Goal: Information Seeking & Learning: Learn about a topic

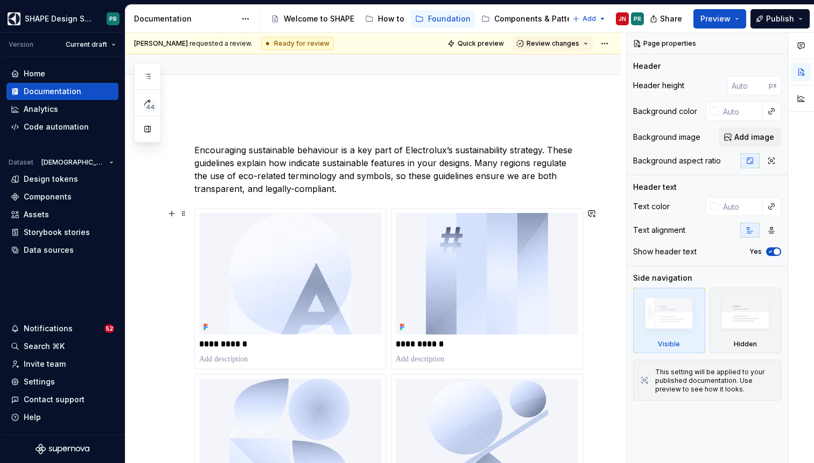
scroll to position [87, 0]
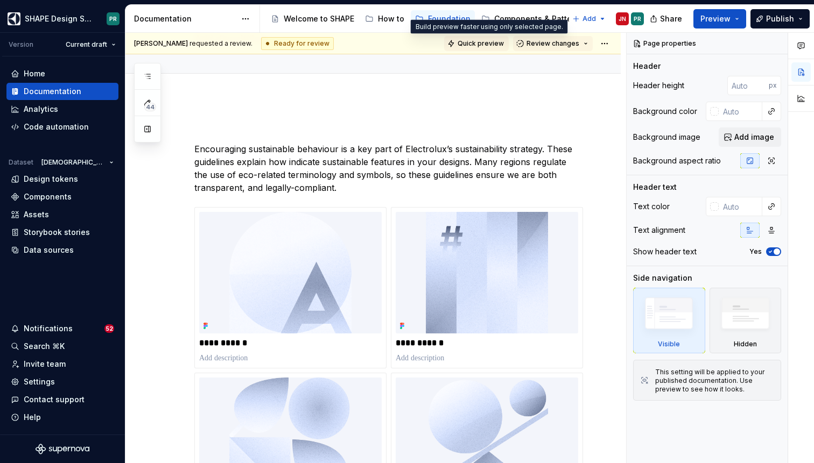
click at [504, 43] on span "Quick preview" at bounding box center [480, 43] width 46 height 9
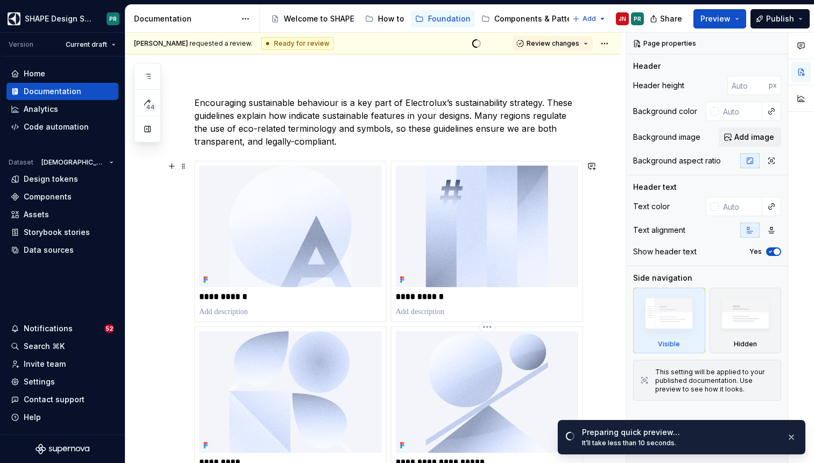
scroll to position [131, 0]
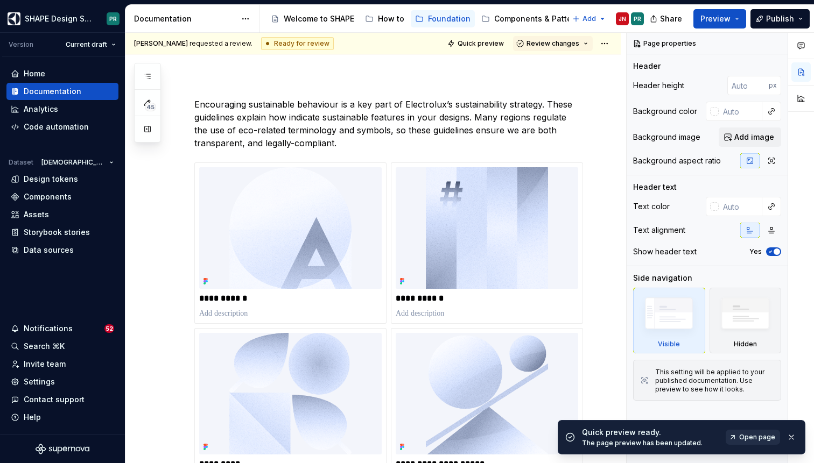
click at [752, 433] on span "Open page" at bounding box center [757, 437] width 36 height 9
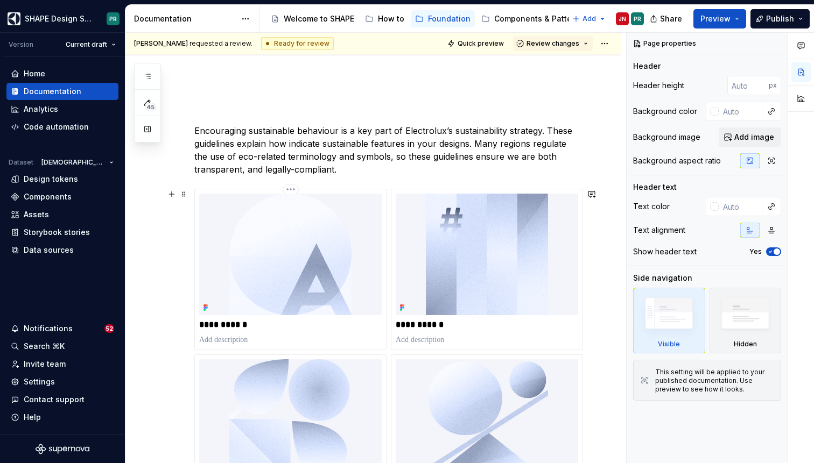
scroll to position [108, 0]
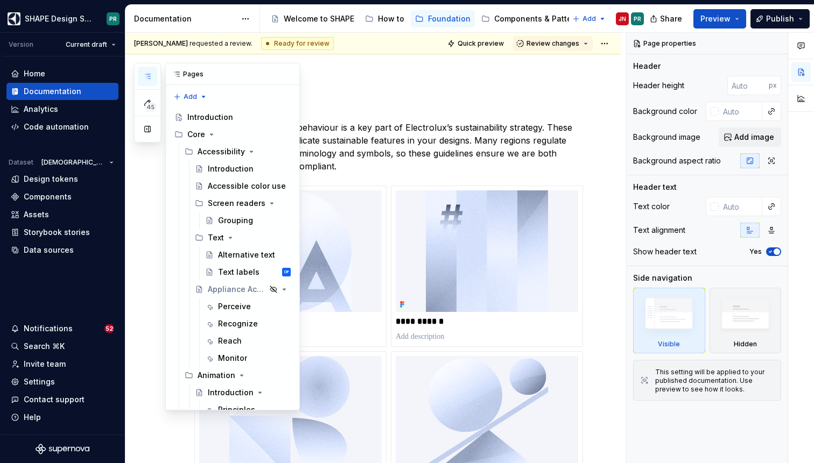
click at [148, 77] on icon "button" at bounding box center [147, 76] width 9 height 9
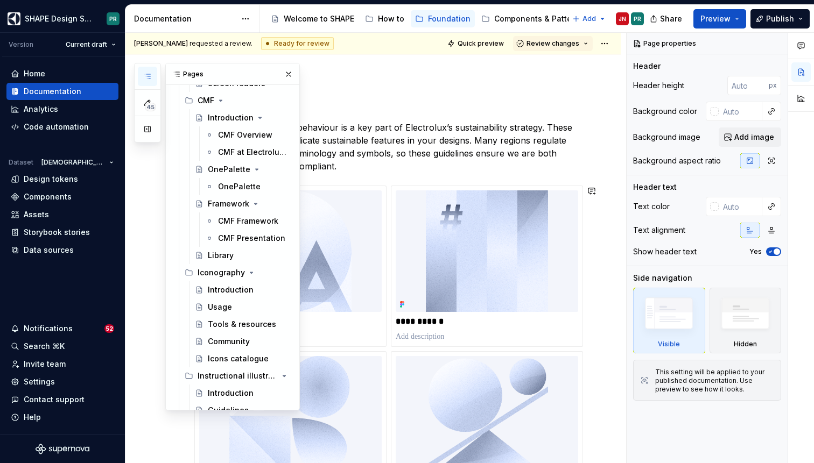
scroll to position [2187, 0]
click at [738, 19] on button "Preview" at bounding box center [719, 18] width 53 height 19
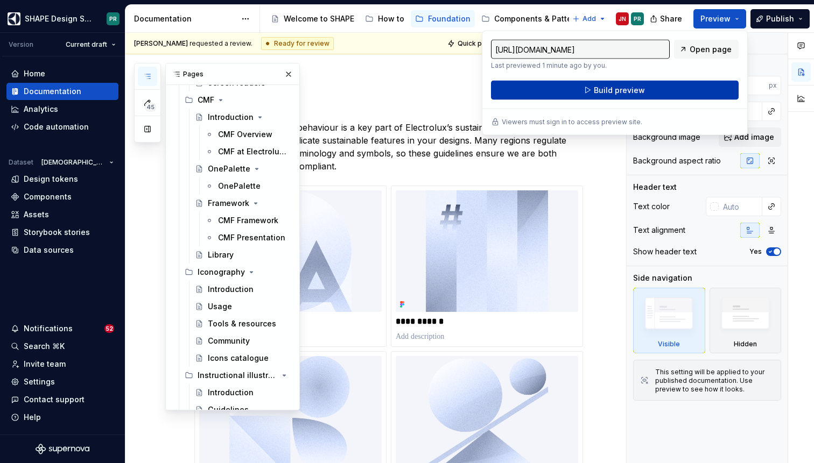
click at [658, 88] on button "Build preview" at bounding box center [615, 90] width 248 height 19
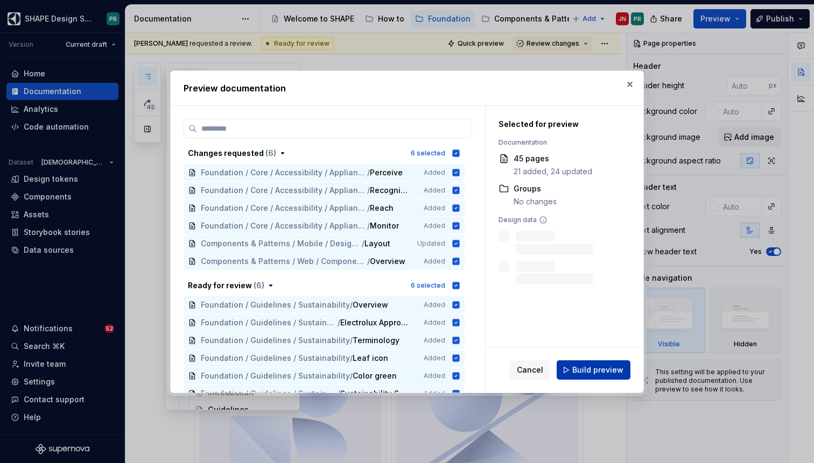
click at [593, 362] on button "Build preview" at bounding box center [593, 370] width 74 height 19
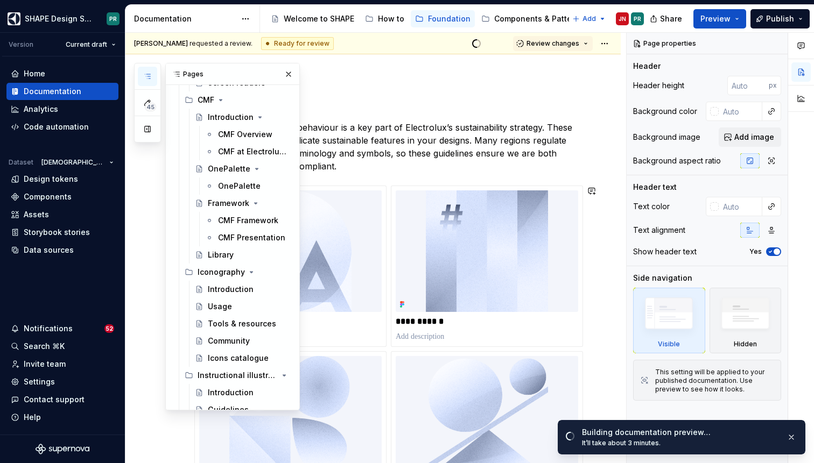
scroll to position [223, 0]
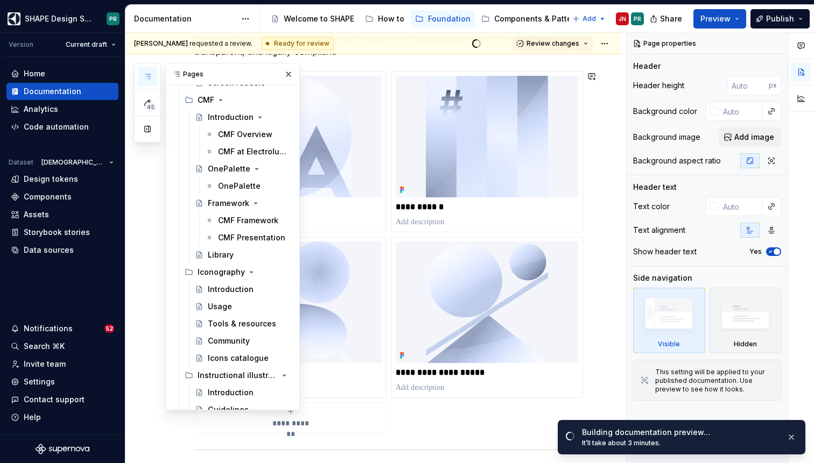
click at [602, 223] on div "**********" at bounding box center [372, 439] width 495 height 957
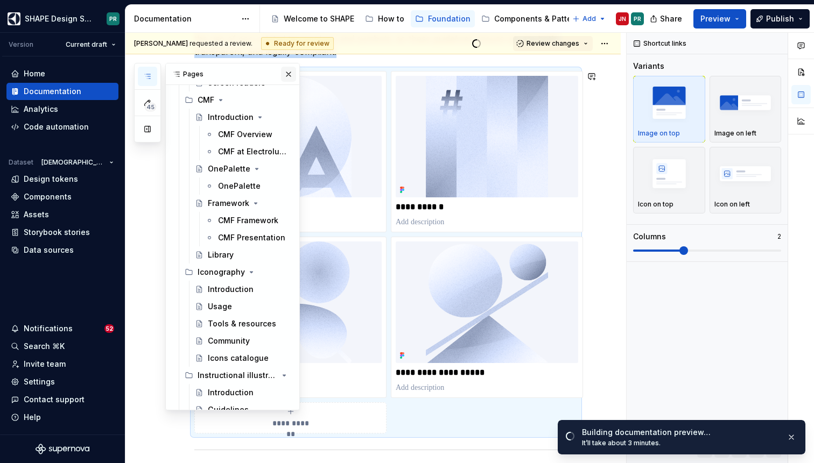
click at [283, 73] on button "button" at bounding box center [288, 74] width 15 height 15
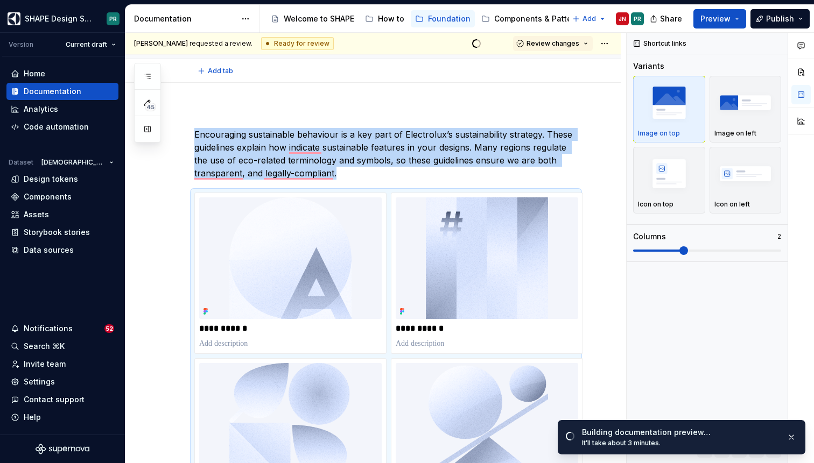
scroll to position [0, 0]
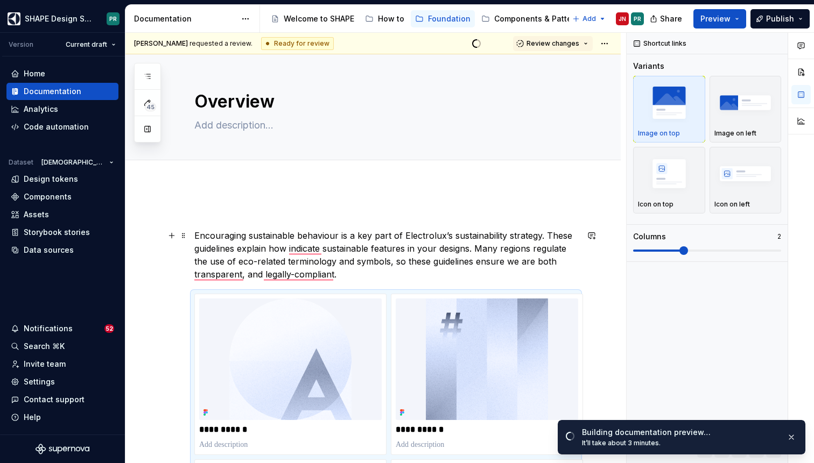
click at [310, 247] on p "Encouraging sustainable behaviour is a key part of Electrolux’s sustainability …" at bounding box center [385, 255] width 383 height 52
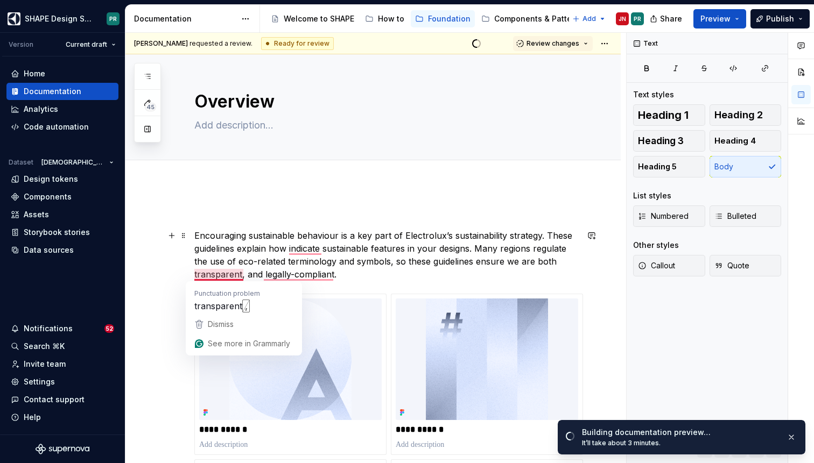
click at [231, 276] on p "Encouraging sustainable behaviour is a key part of Electrolux’s sustainability …" at bounding box center [385, 255] width 383 height 52
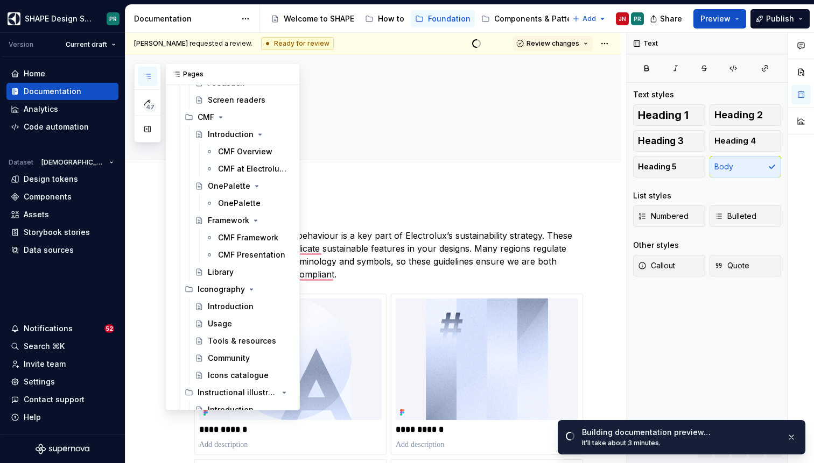
click at [145, 73] on icon "button" at bounding box center [147, 76] width 9 height 9
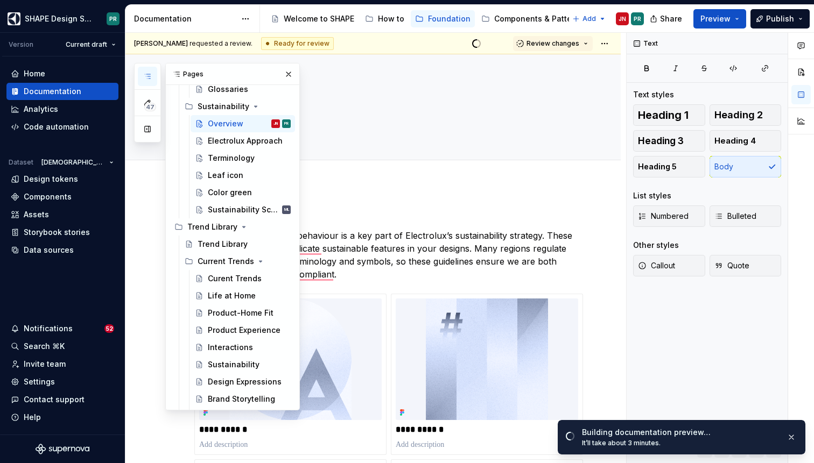
scroll to position [3025, 0]
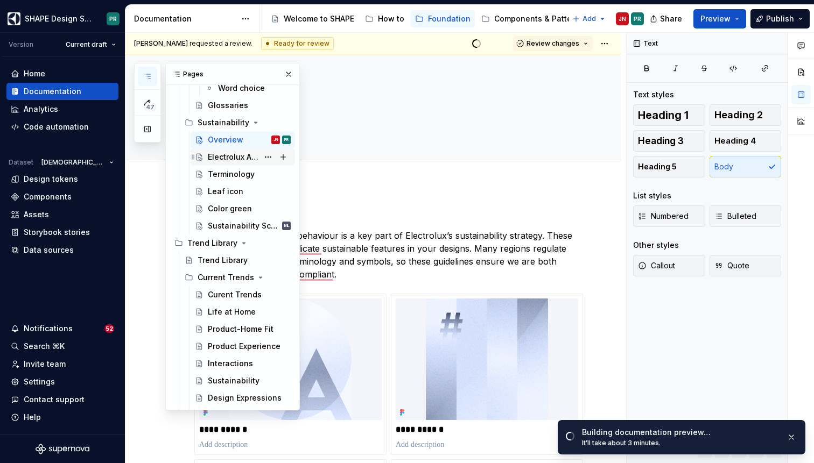
click at [242, 158] on div "Electrolux Approach" at bounding box center [233, 157] width 51 height 11
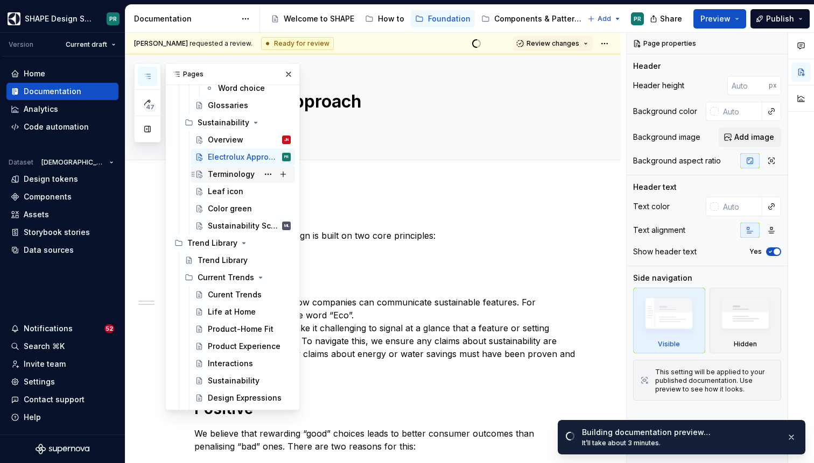
click at [226, 176] on div "Terminology" at bounding box center [231, 174] width 47 height 11
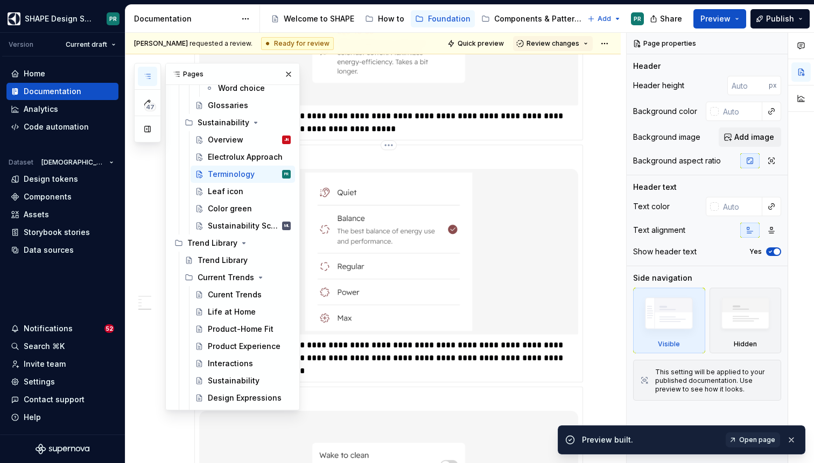
scroll to position [753, 0]
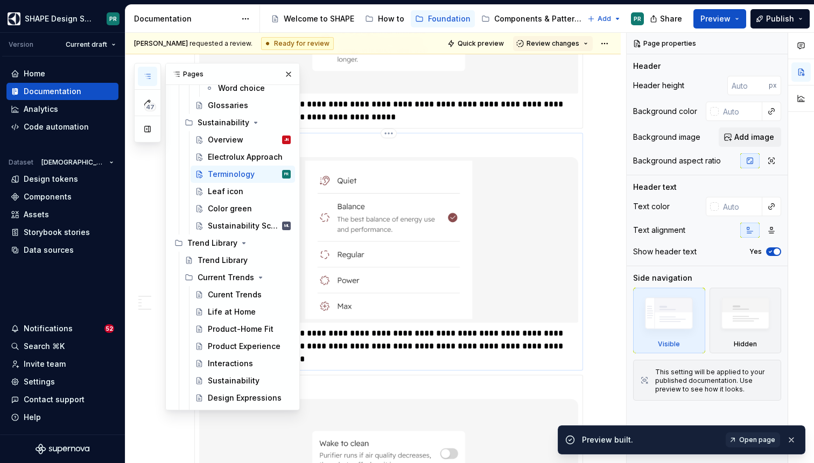
click at [568, 341] on div "**********" at bounding box center [388, 346] width 379 height 39
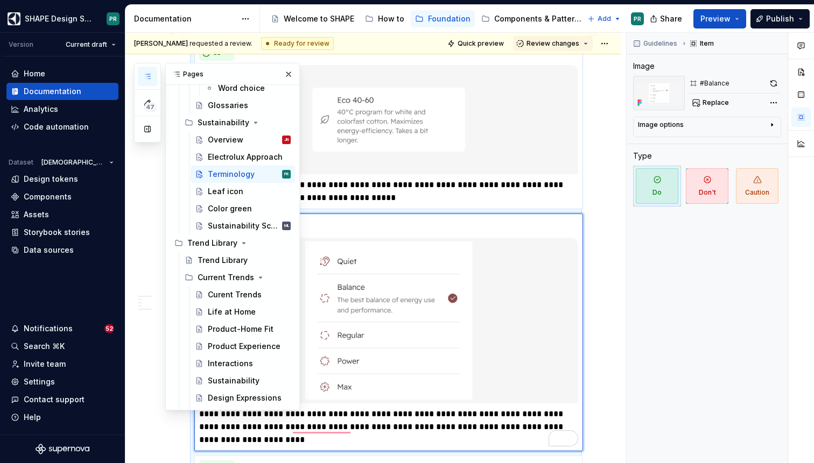
scroll to position [673, 0]
click at [556, 188] on p "**********" at bounding box center [388, 192] width 379 height 26
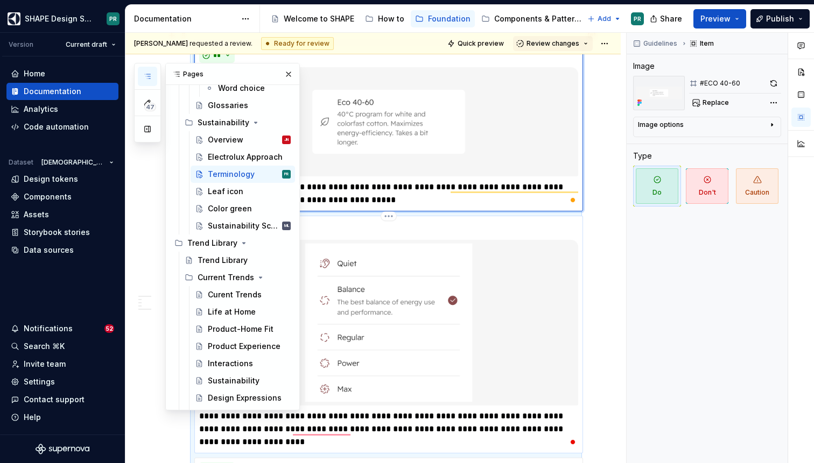
scroll to position [649, 0]
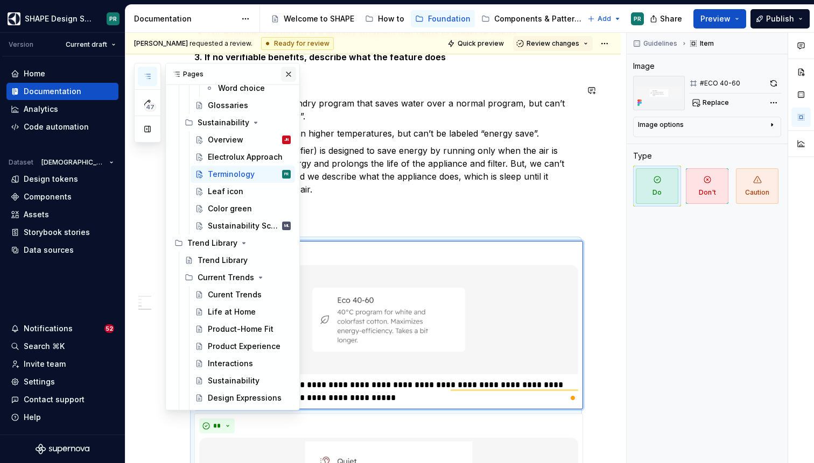
click at [287, 73] on button "button" at bounding box center [288, 74] width 15 height 15
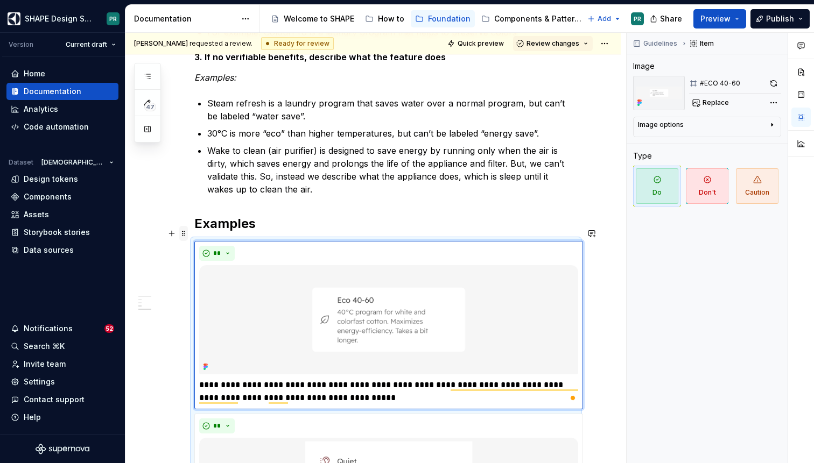
click at [184, 232] on span at bounding box center [183, 233] width 9 height 15
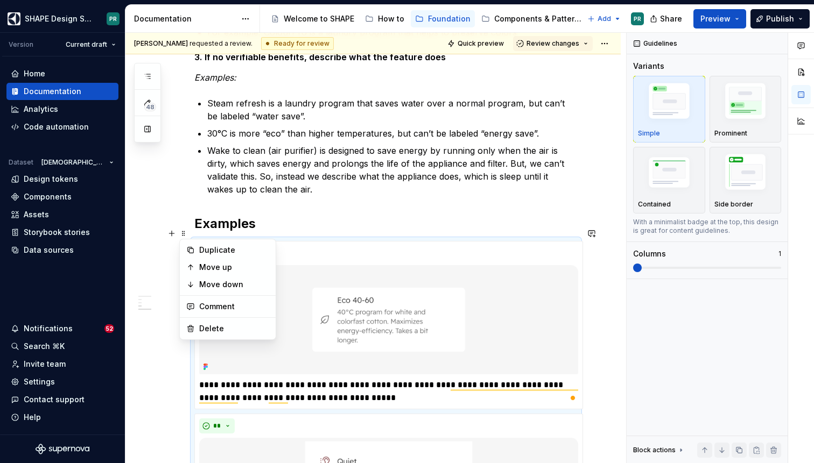
click at [323, 215] on h2 "Examples" at bounding box center [385, 223] width 383 height 17
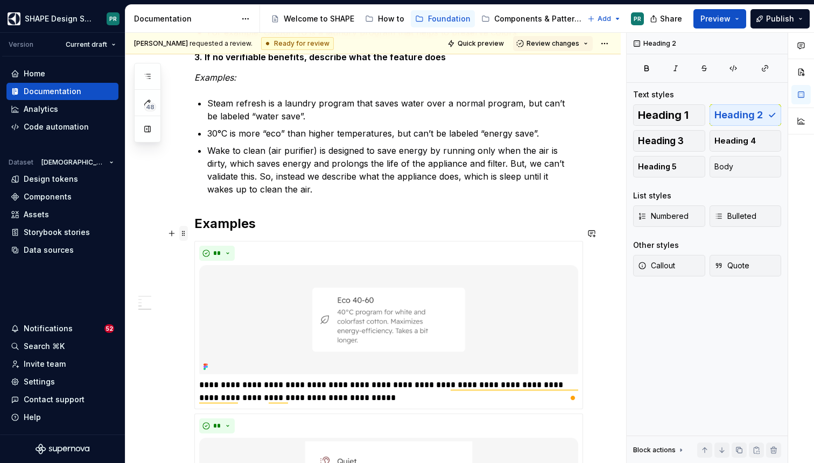
click at [185, 234] on span at bounding box center [183, 233] width 9 height 15
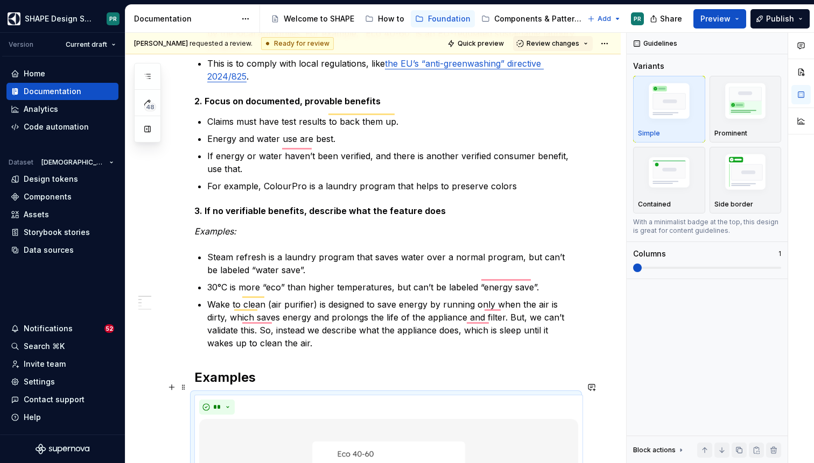
scroll to position [0, 0]
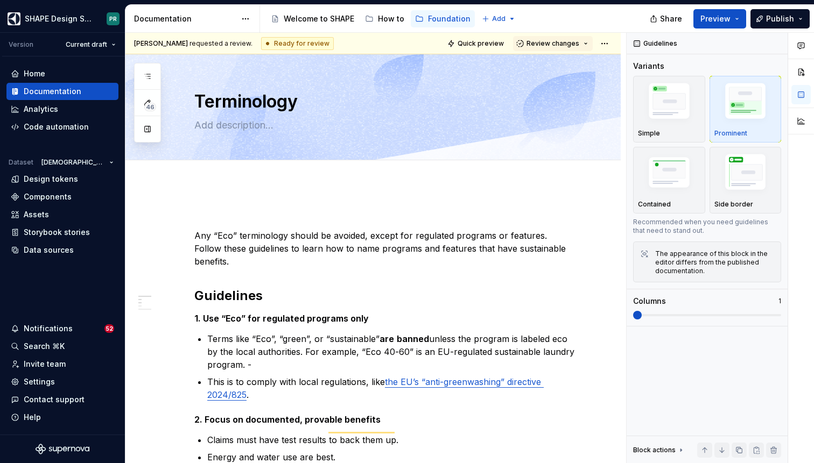
type textarea "*"
